Goal: Transaction & Acquisition: Purchase product/service

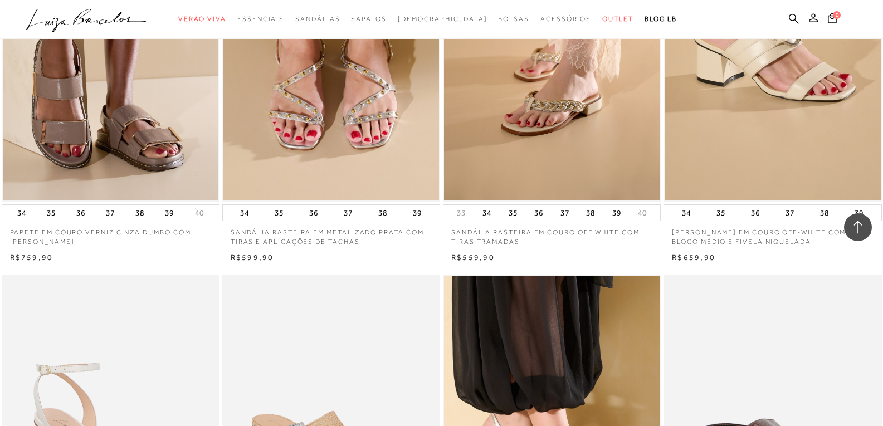
scroll to position [2174, 0]
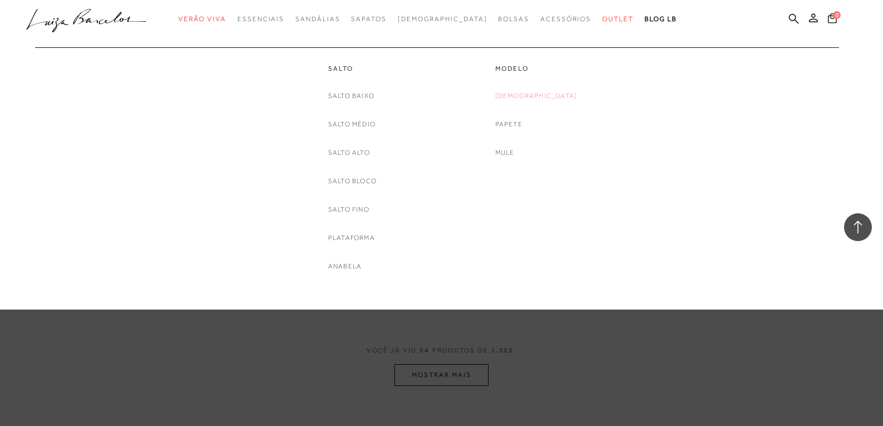
click at [528, 97] on link "[DEMOGRAPHIC_DATA]" at bounding box center [536, 96] width 82 height 12
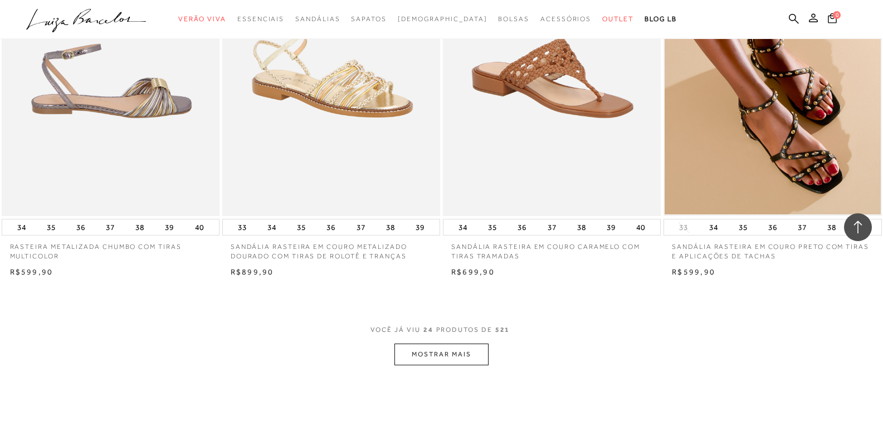
scroll to position [2157, 0]
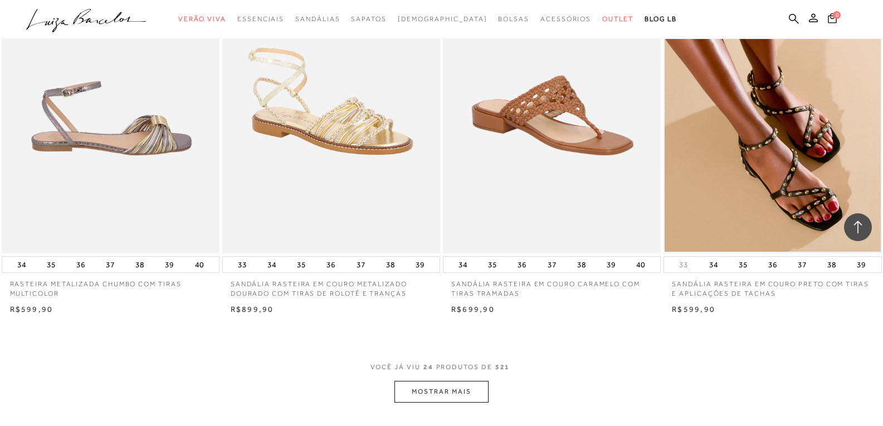
click at [453, 392] on button "MOSTRAR MAIS" at bounding box center [441, 392] width 94 height 22
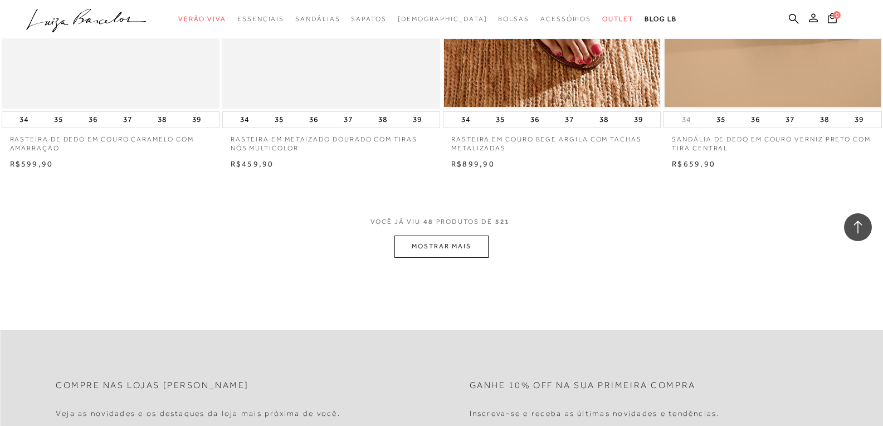
scroll to position [4731, 0]
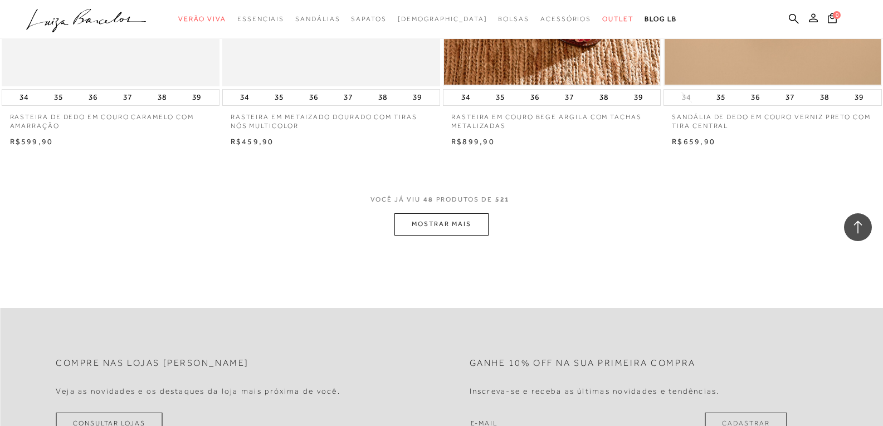
click at [409, 234] on button "MOSTRAR MAIS" at bounding box center [441, 224] width 94 height 22
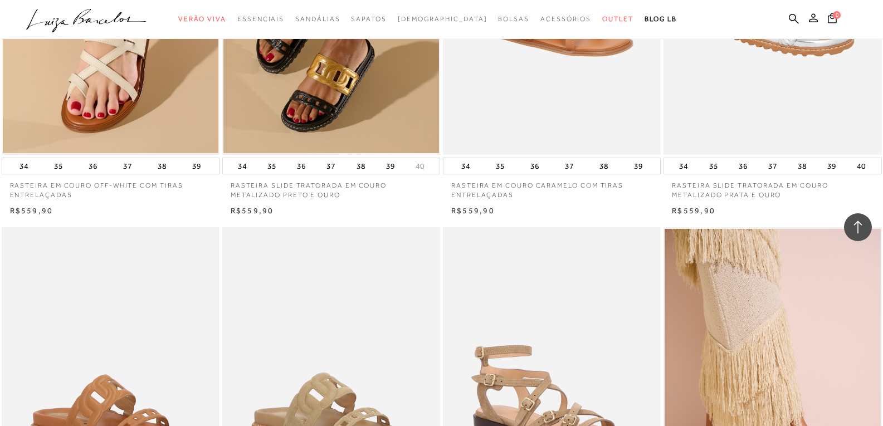
scroll to position [6961, 0]
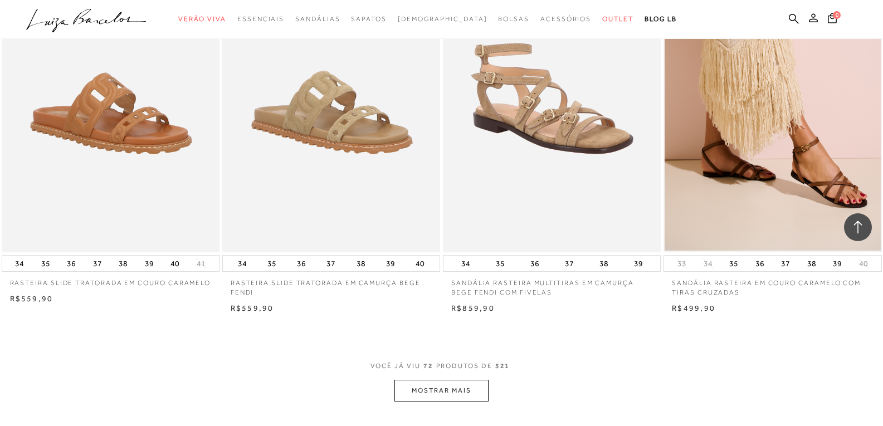
click at [451, 389] on button "MOSTRAR MAIS" at bounding box center [441, 391] width 94 height 22
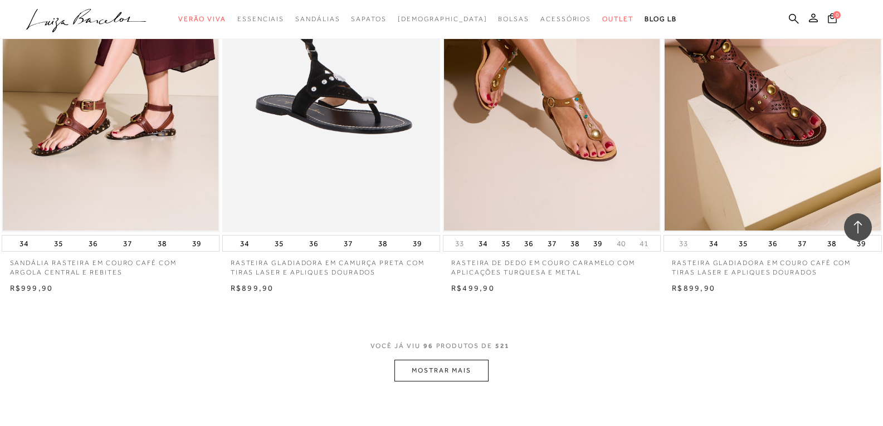
scroll to position [9561, 0]
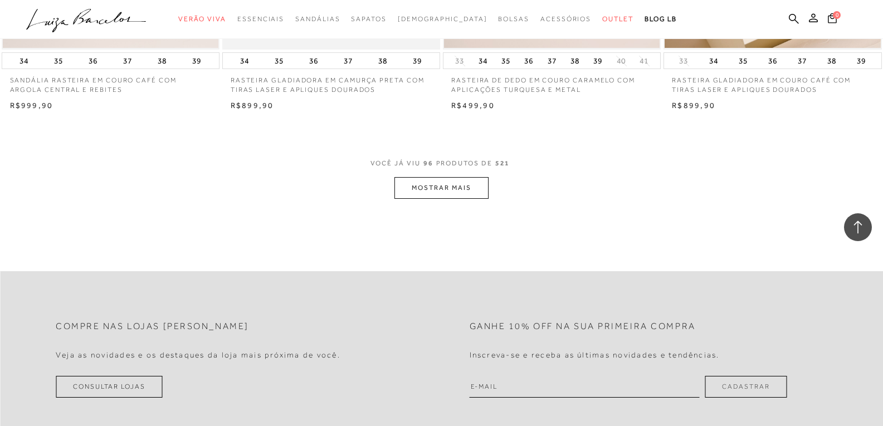
click at [478, 198] on button "MOSTRAR MAIS" at bounding box center [441, 188] width 94 height 22
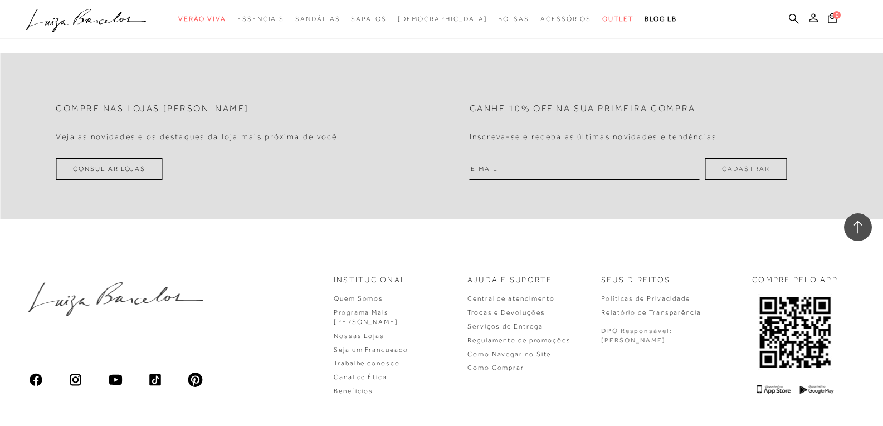
scroll to position [11742, 0]
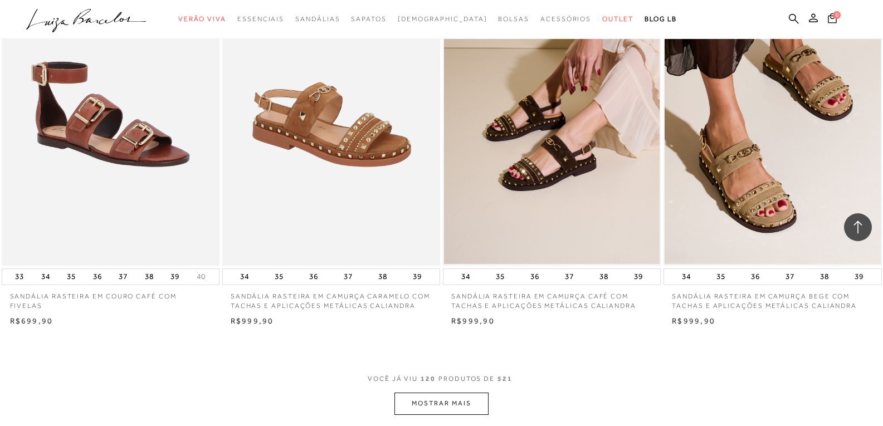
click at [440, 401] on button "MOSTRAR MAIS" at bounding box center [441, 404] width 94 height 22
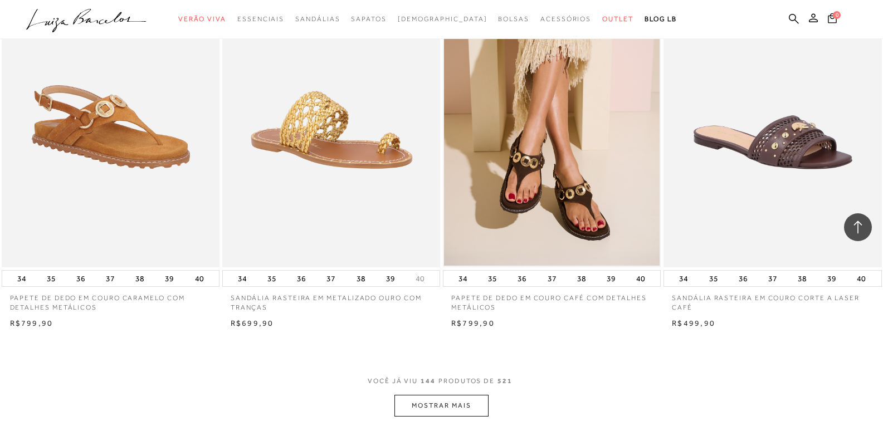
scroll to position [14322, 0]
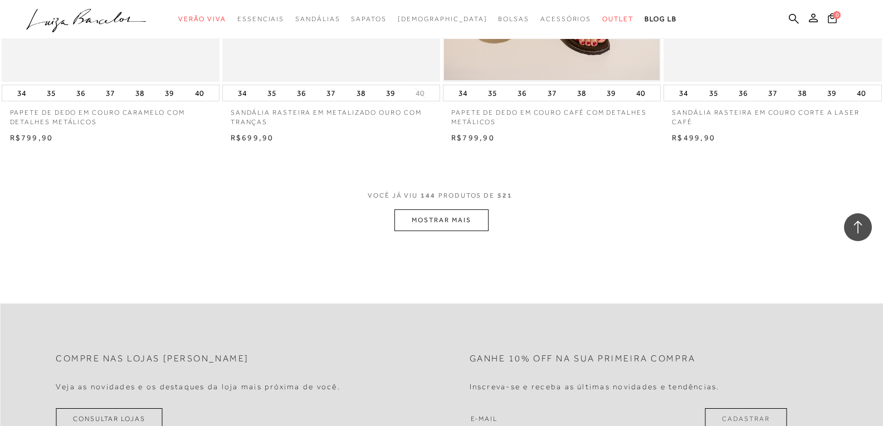
click at [467, 227] on button "MOSTRAR MAIS" at bounding box center [441, 220] width 94 height 22
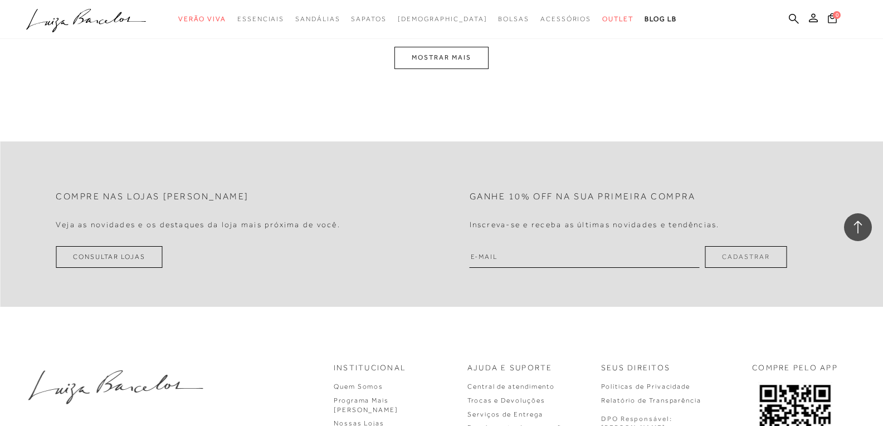
scroll to position [16857, 0]
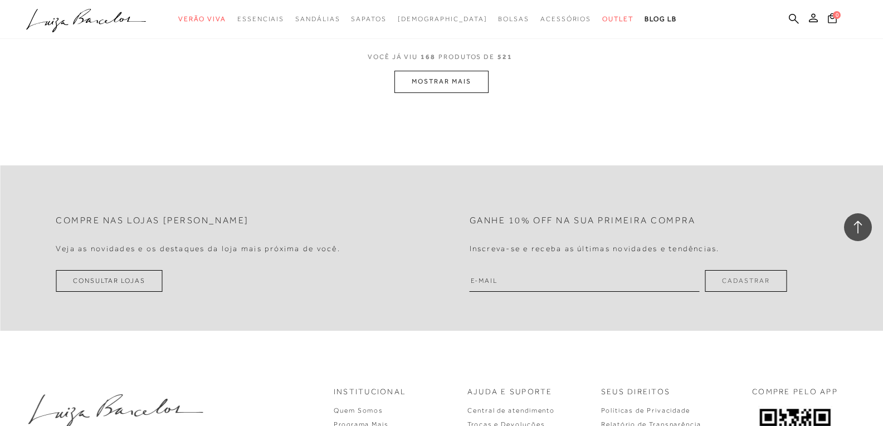
click at [454, 82] on button "MOSTRAR MAIS" at bounding box center [441, 82] width 94 height 22
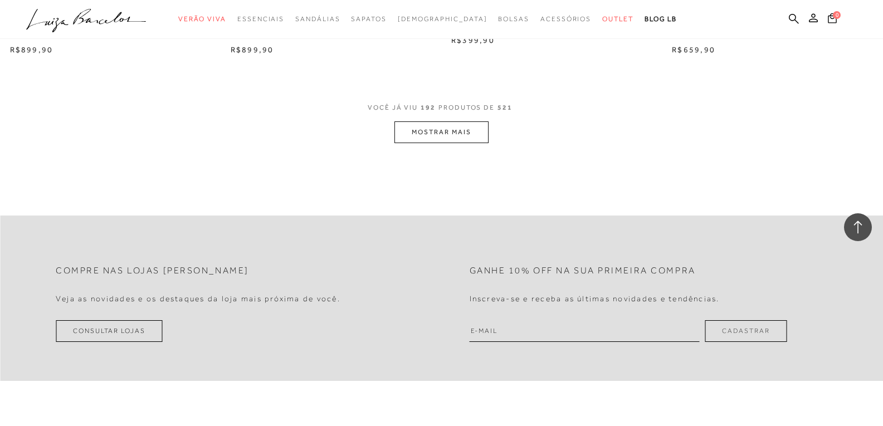
scroll to position [19257, 0]
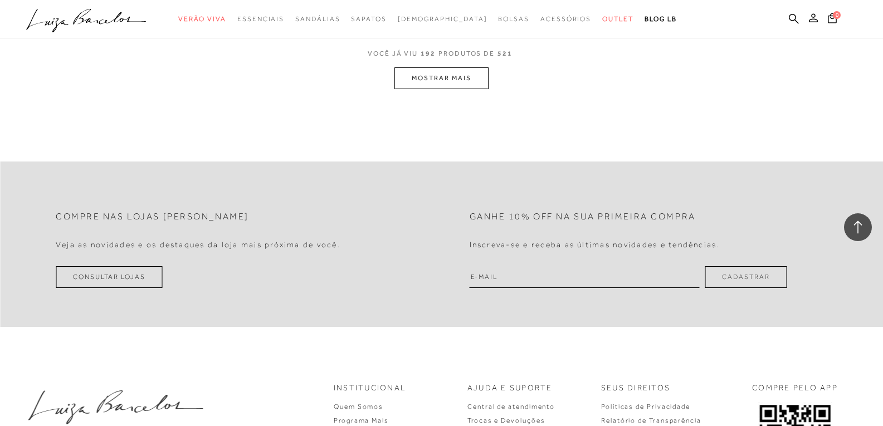
click at [474, 81] on button "MOSTRAR MAIS" at bounding box center [441, 78] width 94 height 22
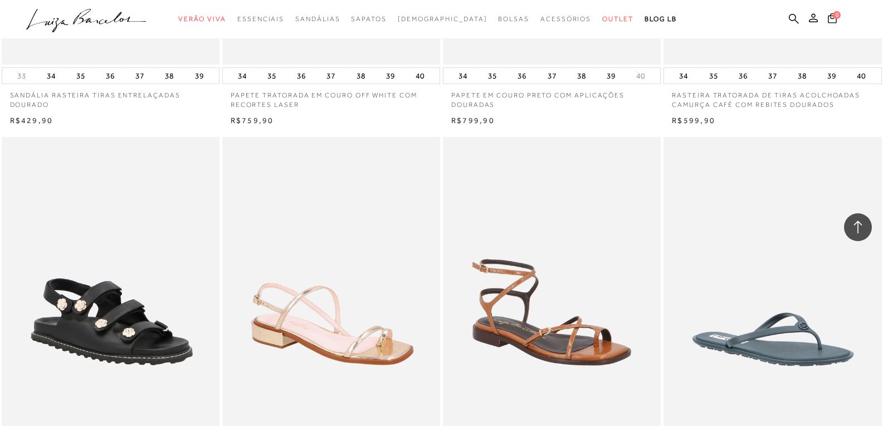
scroll to position [20115, 0]
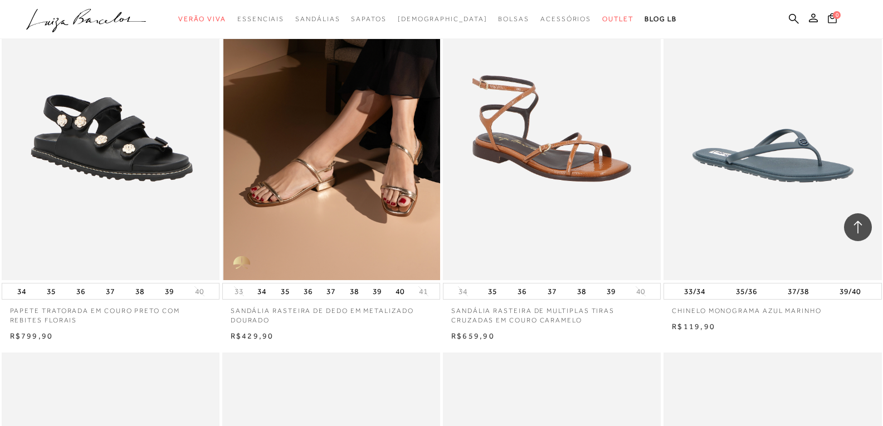
click at [346, 203] on img at bounding box center [331, 116] width 217 height 327
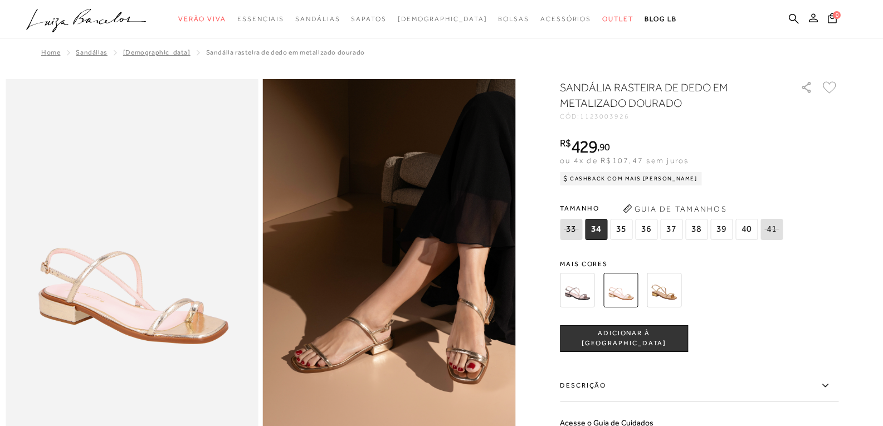
click at [665, 293] on img at bounding box center [664, 290] width 35 height 35
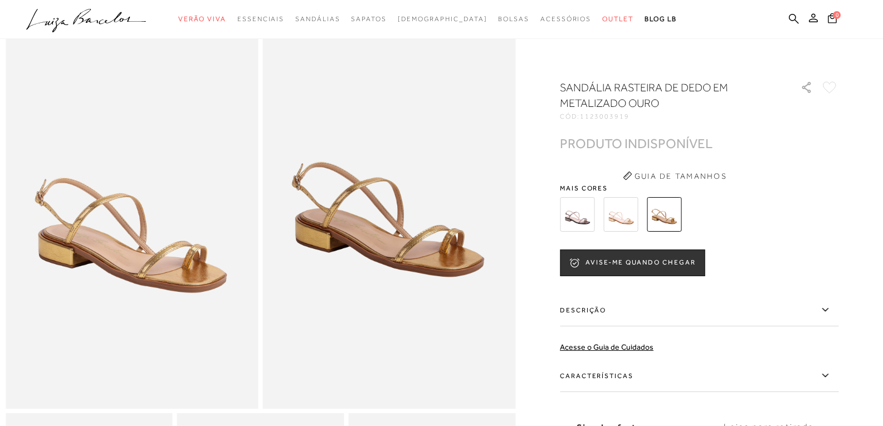
scroll to position [27, 0]
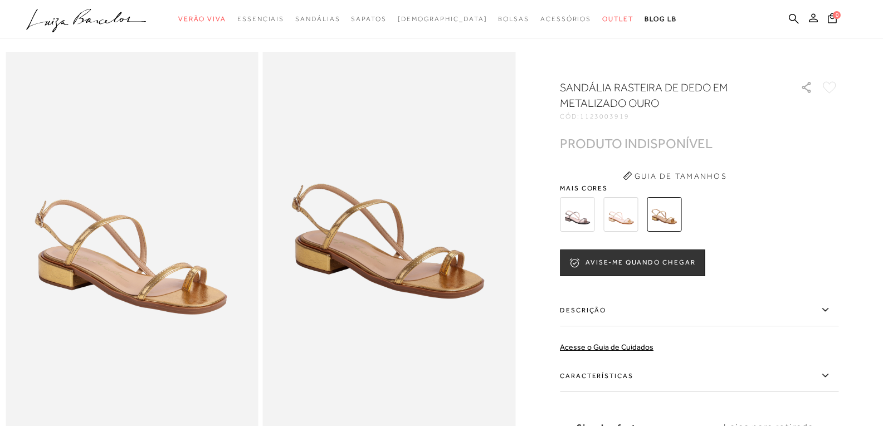
click at [633, 219] on img at bounding box center [620, 214] width 35 height 35
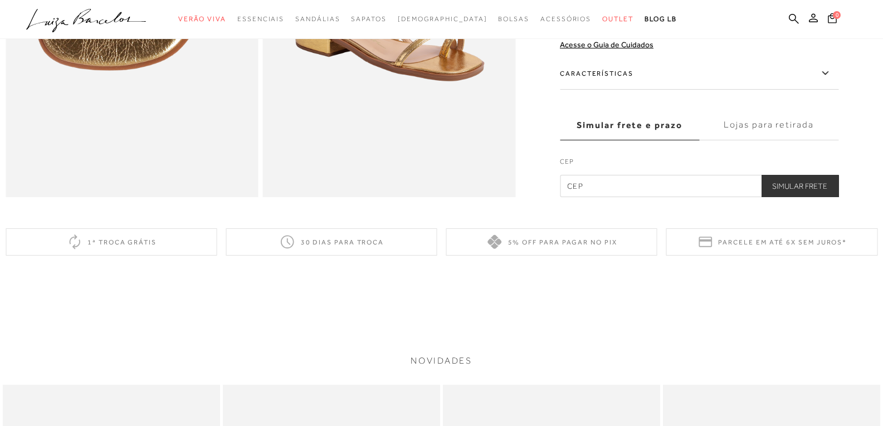
scroll to position [1211, 0]
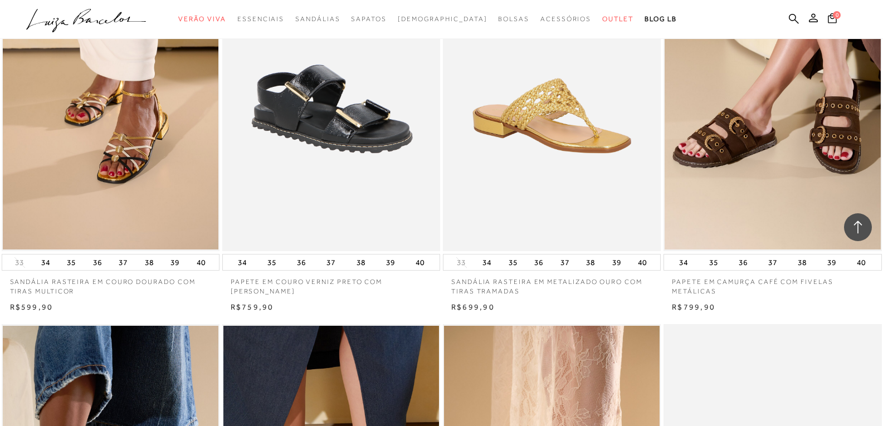
scroll to position [1317, 0]
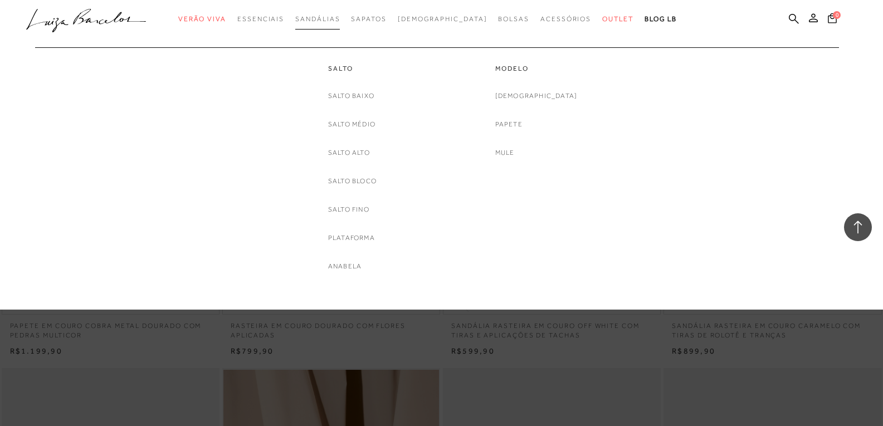
click at [338, 19] on span "Sandálias" at bounding box center [317, 19] width 45 height 8
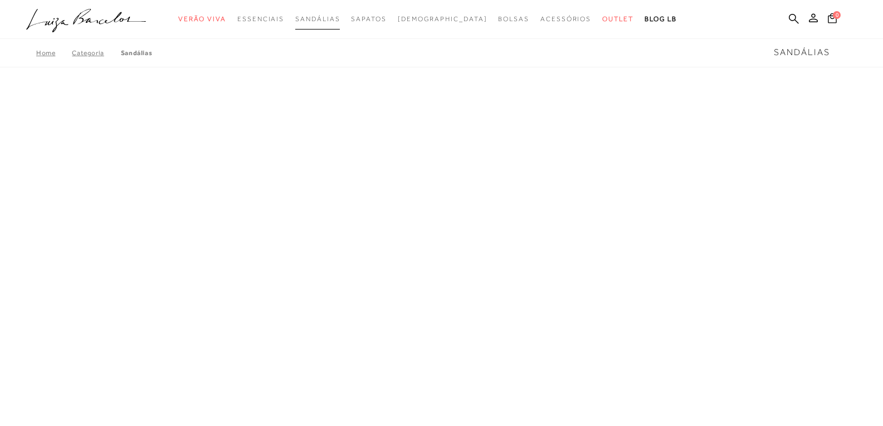
click at [340, 22] on span "Sandálias" at bounding box center [317, 19] width 45 height 8
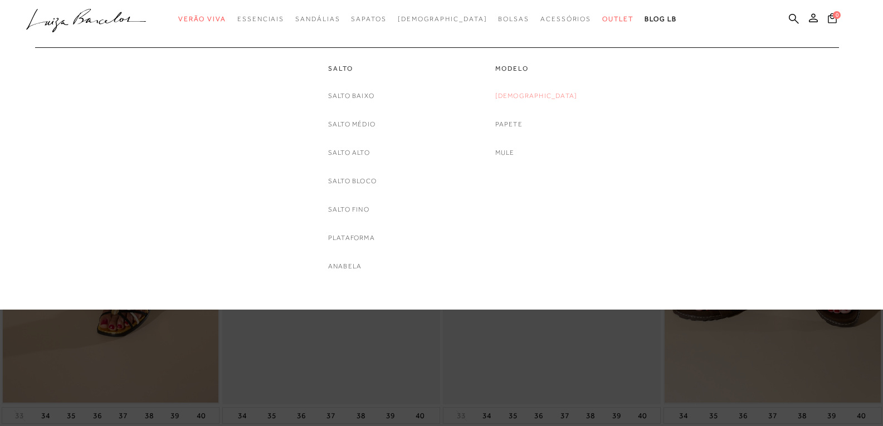
click at [528, 95] on link "[DEMOGRAPHIC_DATA]" at bounding box center [536, 96] width 82 height 12
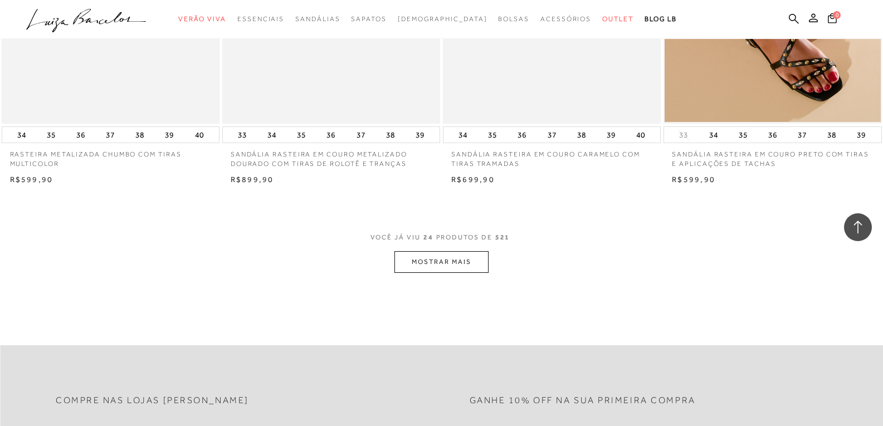
scroll to position [2296, 0]
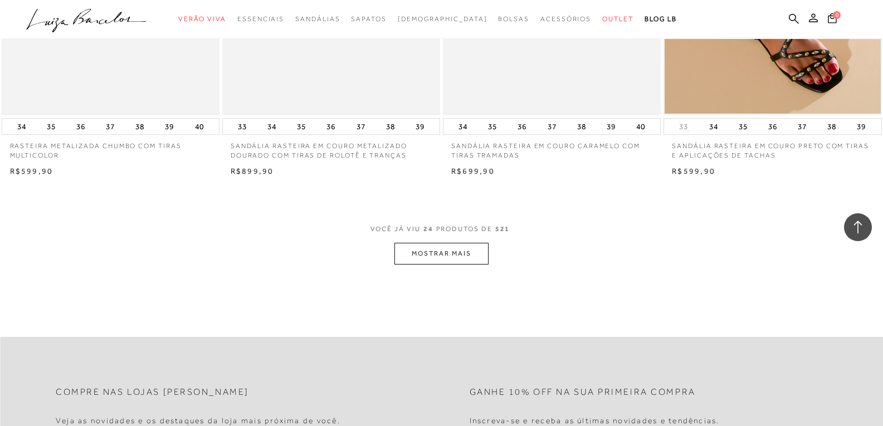
click at [435, 255] on button "MOSTRAR MAIS" at bounding box center [441, 254] width 94 height 22
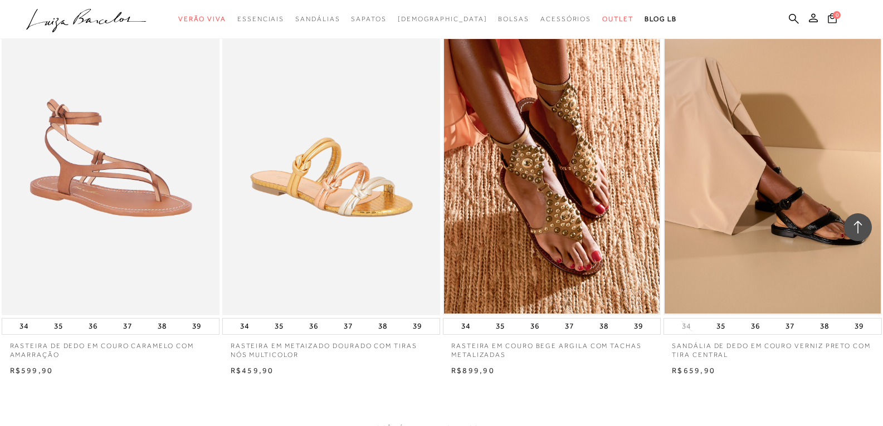
scroll to position [4637, 0]
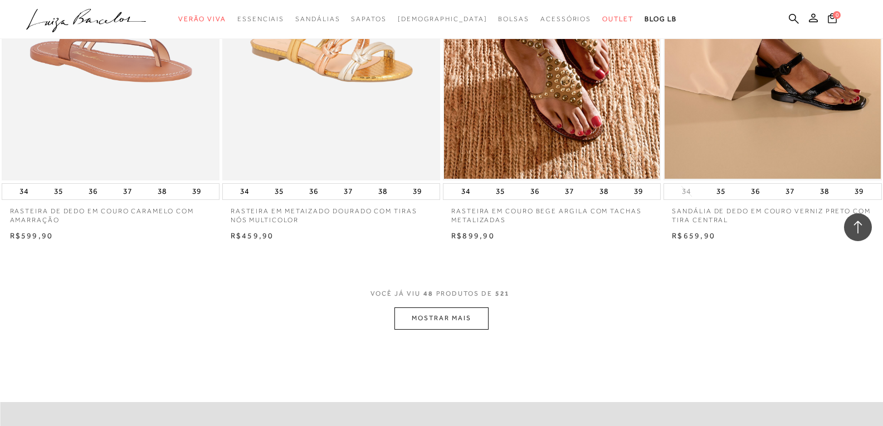
click at [457, 310] on button "MOSTRAR MAIS" at bounding box center [441, 318] width 94 height 22
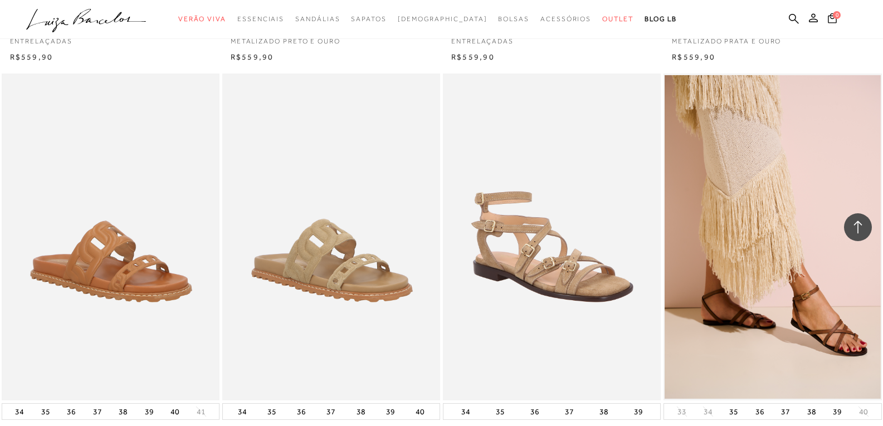
scroll to position [7040, 0]
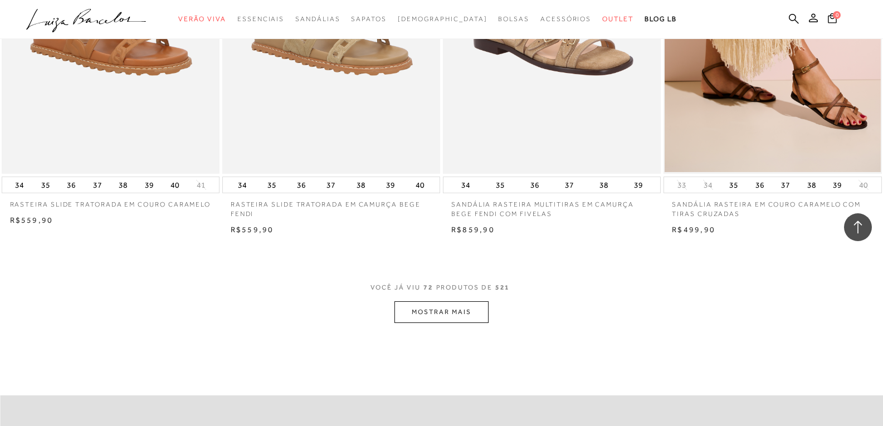
click at [424, 309] on button "MOSTRAR MAIS" at bounding box center [441, 312] width 94 height 22
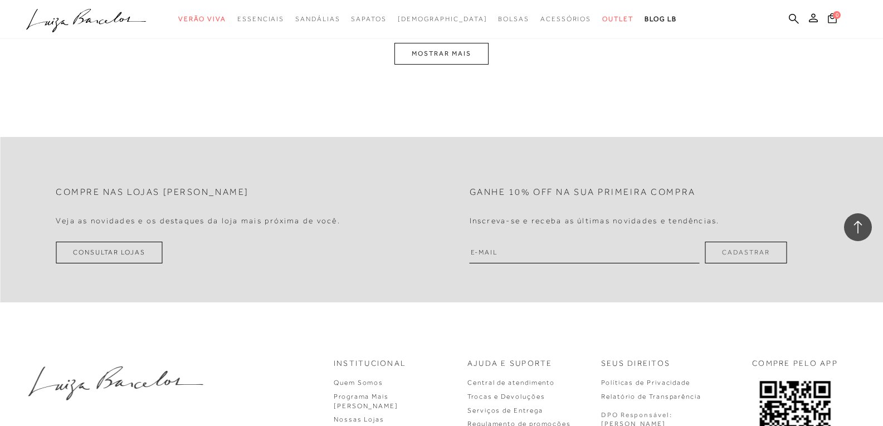
scroll to position [9667, 0]
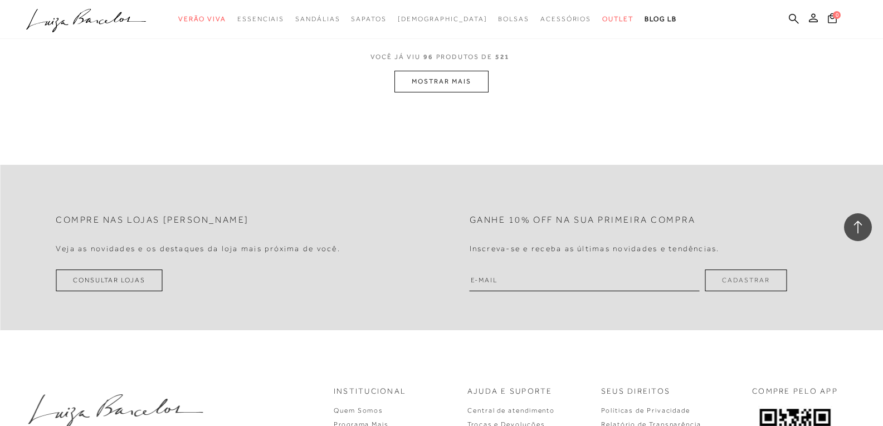
click at [475, 84] on button "MOSTRAR MAIS" at bounding box center [441, 82] width 94 height 22
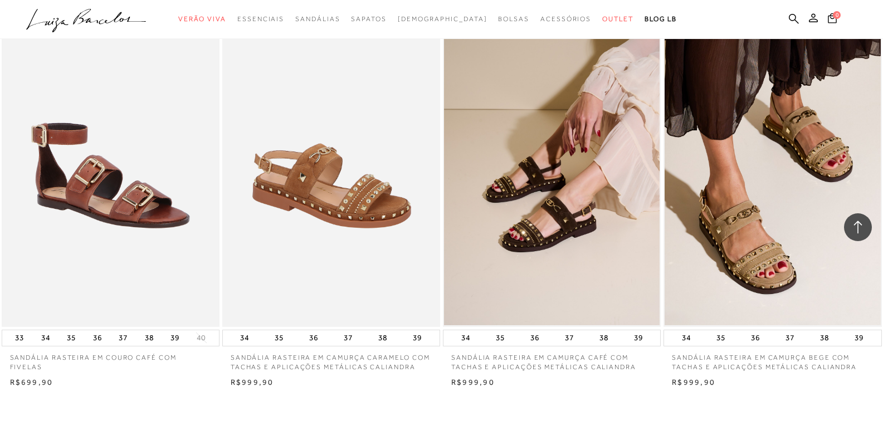
scroll to position [11889, 0]
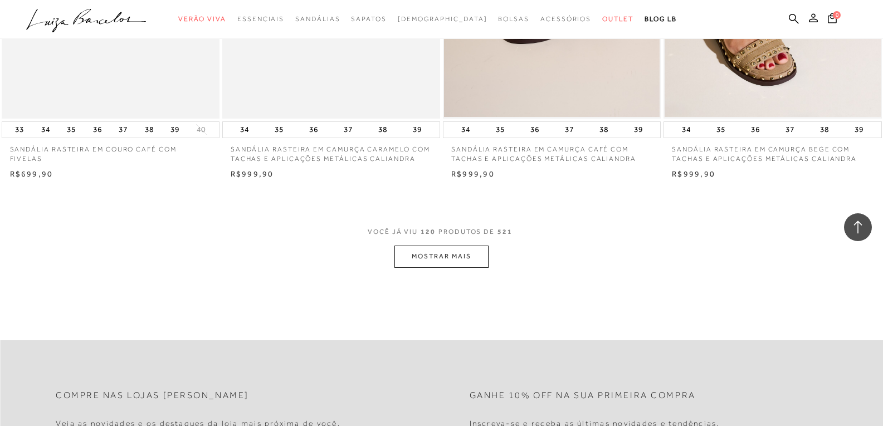
click at [455, 262] on button "MOSTRAR MAIS" at bounding box center [441, 257] width 94 height 22
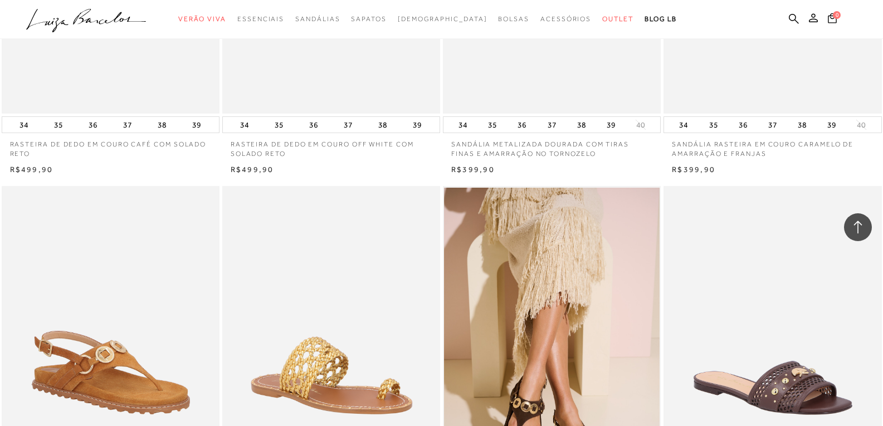
scroll to position [14303, 0]
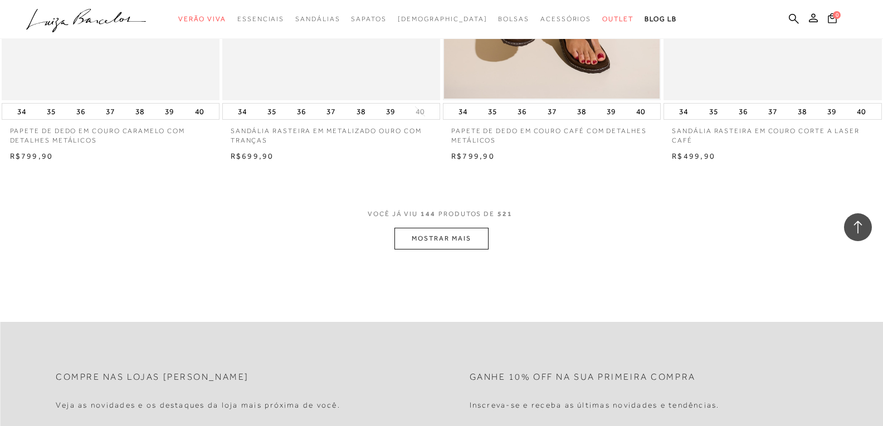
click at [454, 236] on button "MOSTRAR MAIS" at bounding box center [441, 239] width 94 height 22
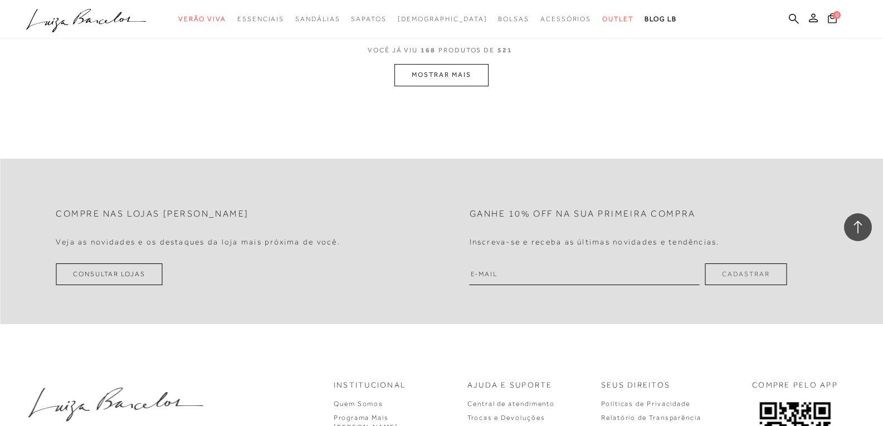
scroll to position [16600, 0]
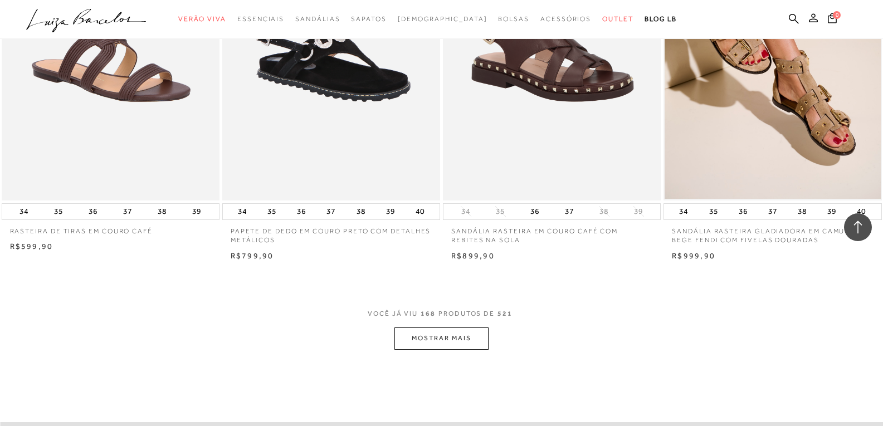
click at [484, 341] on button "MOSTRAR MAIS" at bounding box center [441, 339] width 94 height 22
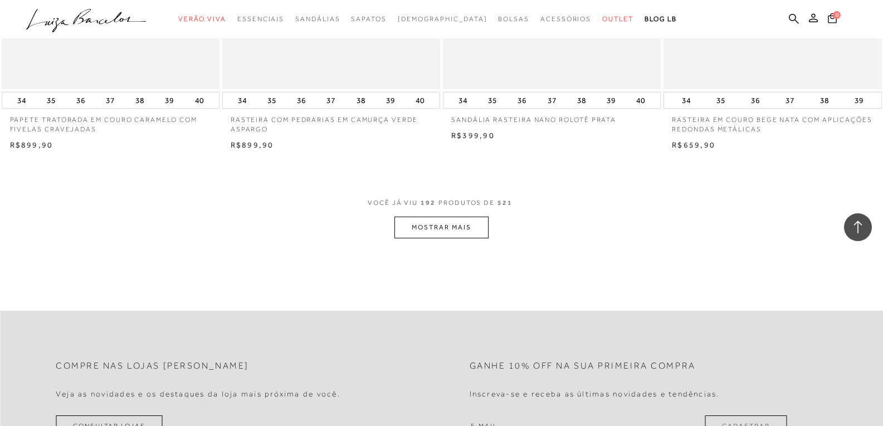
scroll to position [18999, 0]
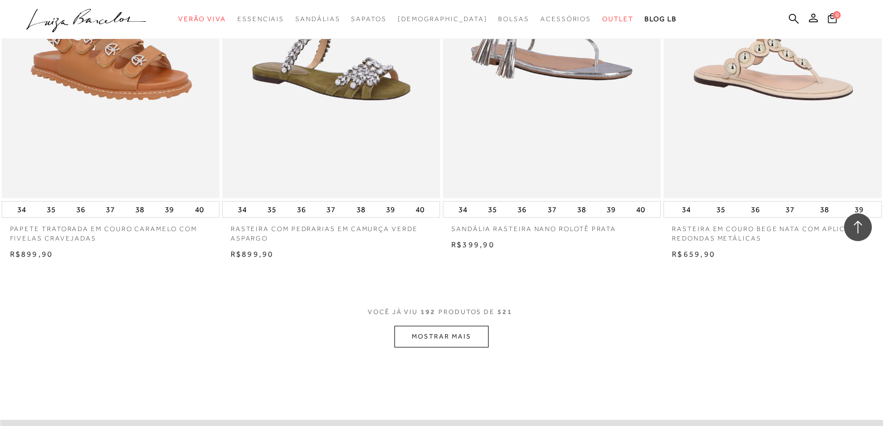
click at [431, 336] on button "MOSTRAR MAIS" at bounding box center [441, 337] width 94 height 22
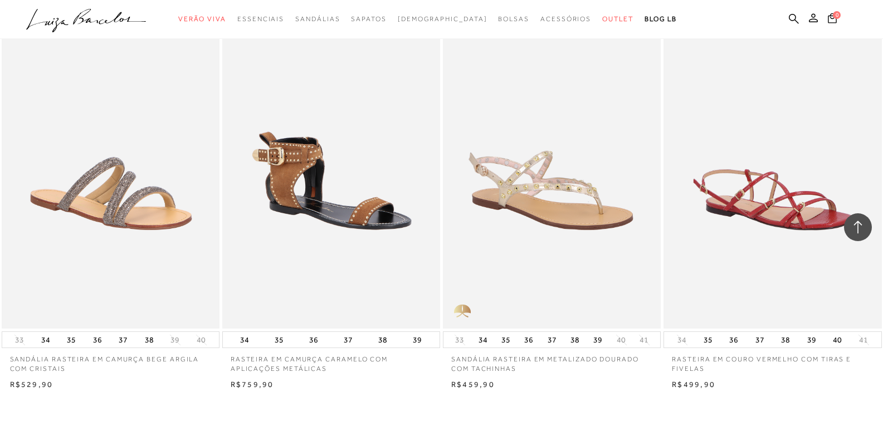
scroll to position [21571, 0]
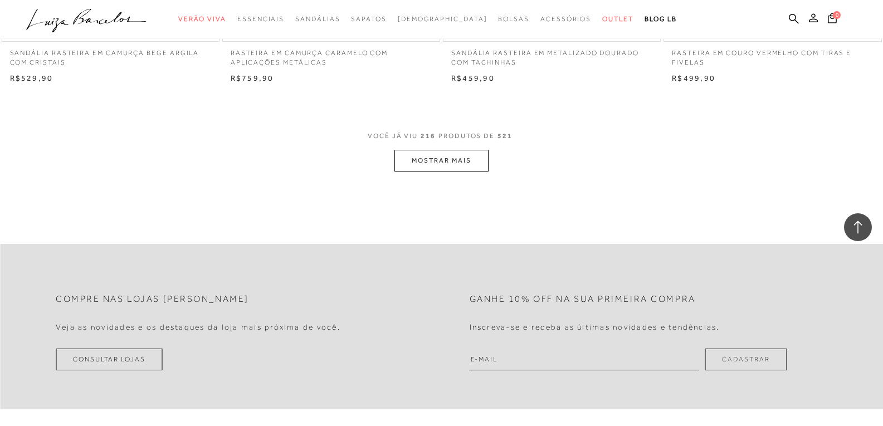
click at [433, 166] on button "MOSTRAR MAIS" at bounding box center [441, 161] width 94 height 22
